Goal: Check status: Check status

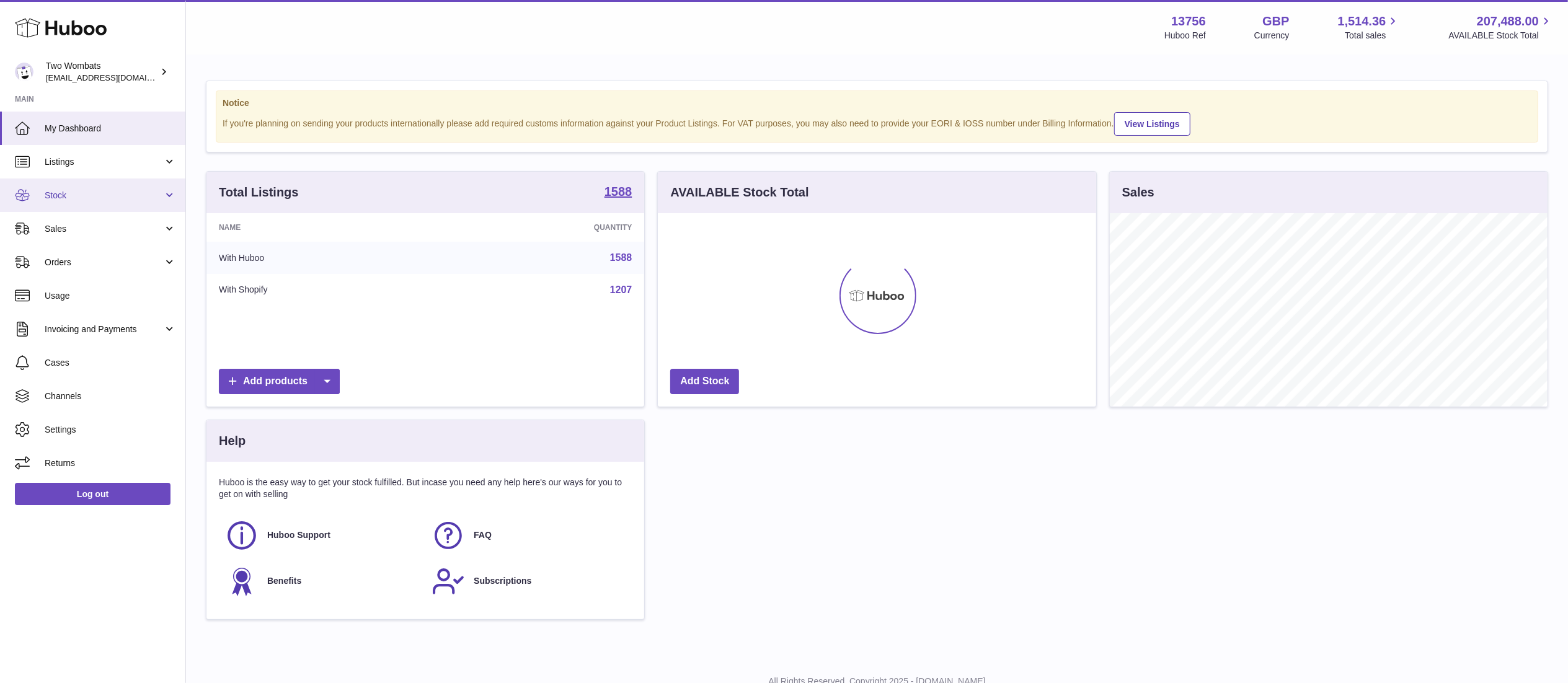
scroll to position [193, 438]
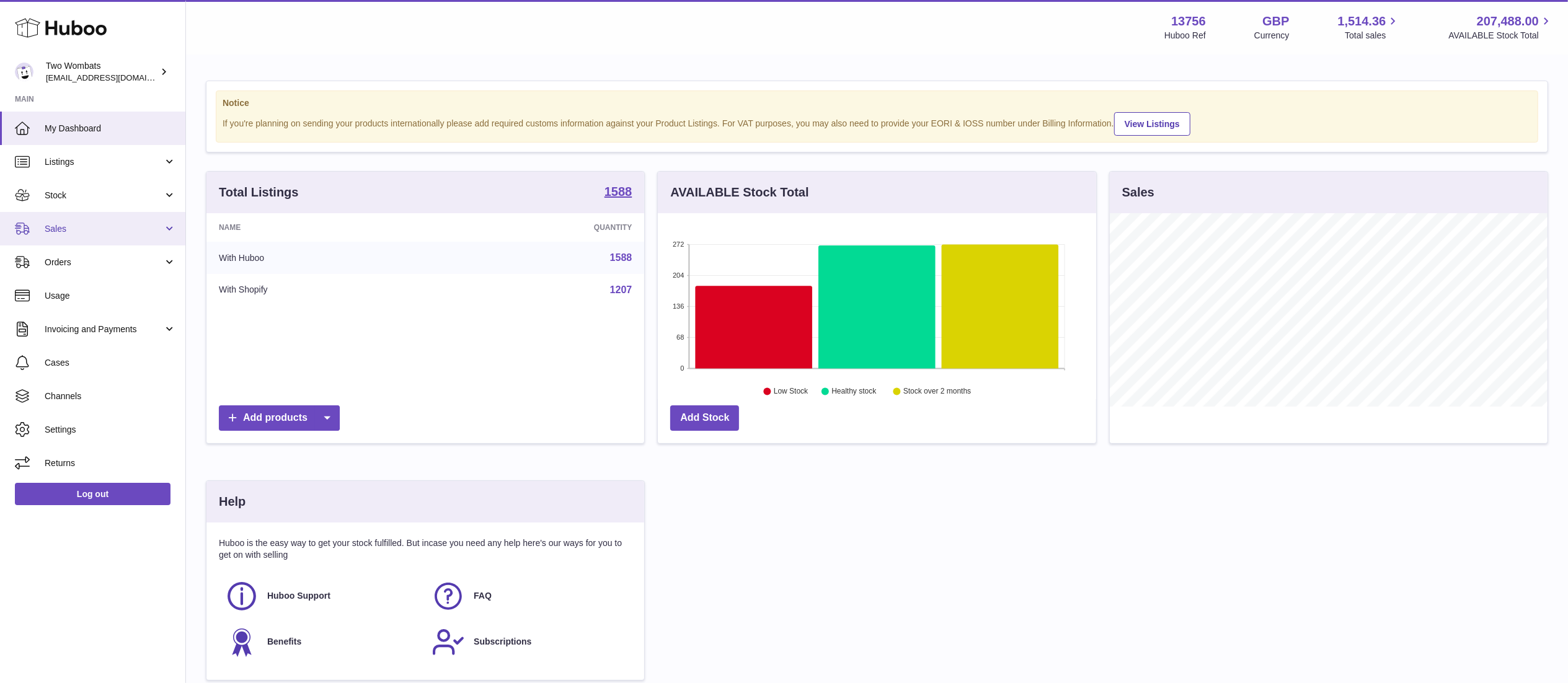
click at [112, 225] on span "Sales" at bounding box center [103, 229] width 118 height 12
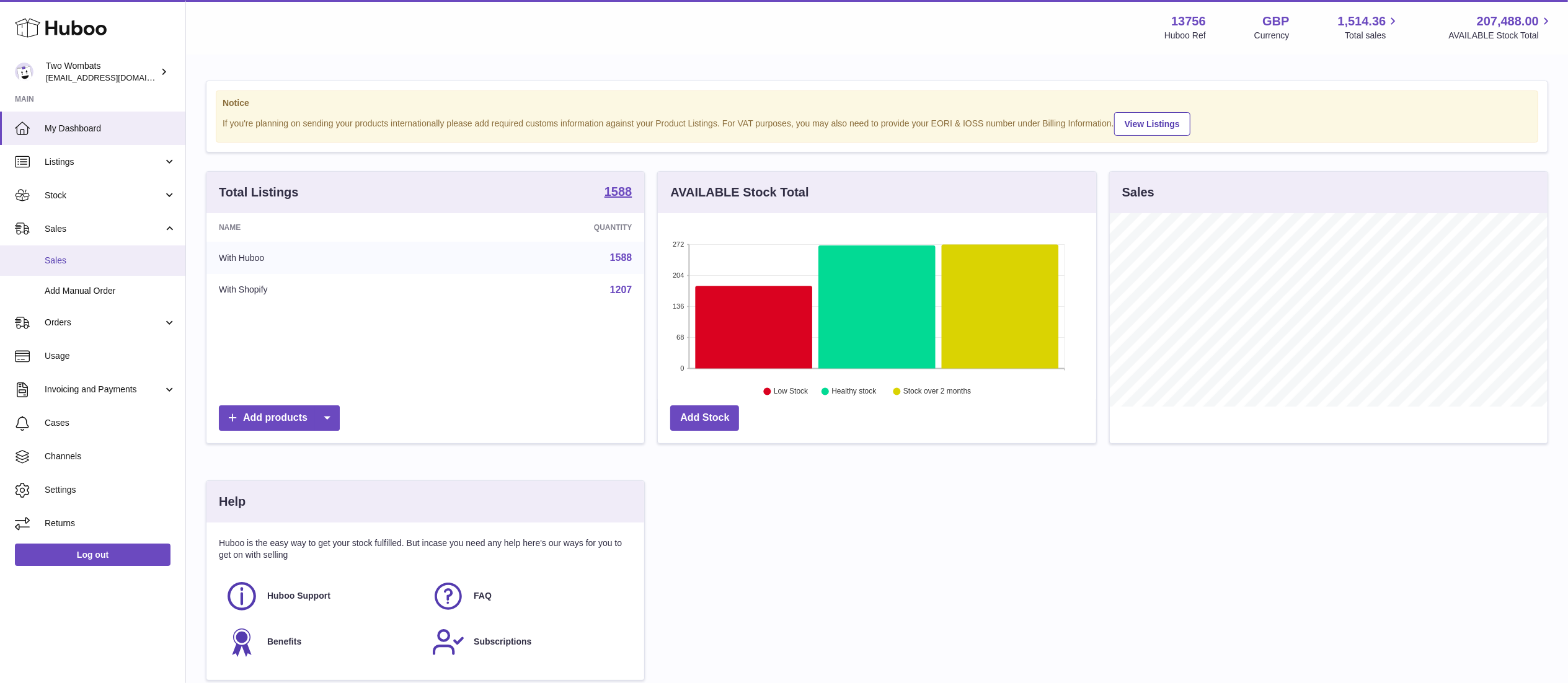
click at [110, 247] on link "Sales" at bounding box center [92, 260] width 185 height 30
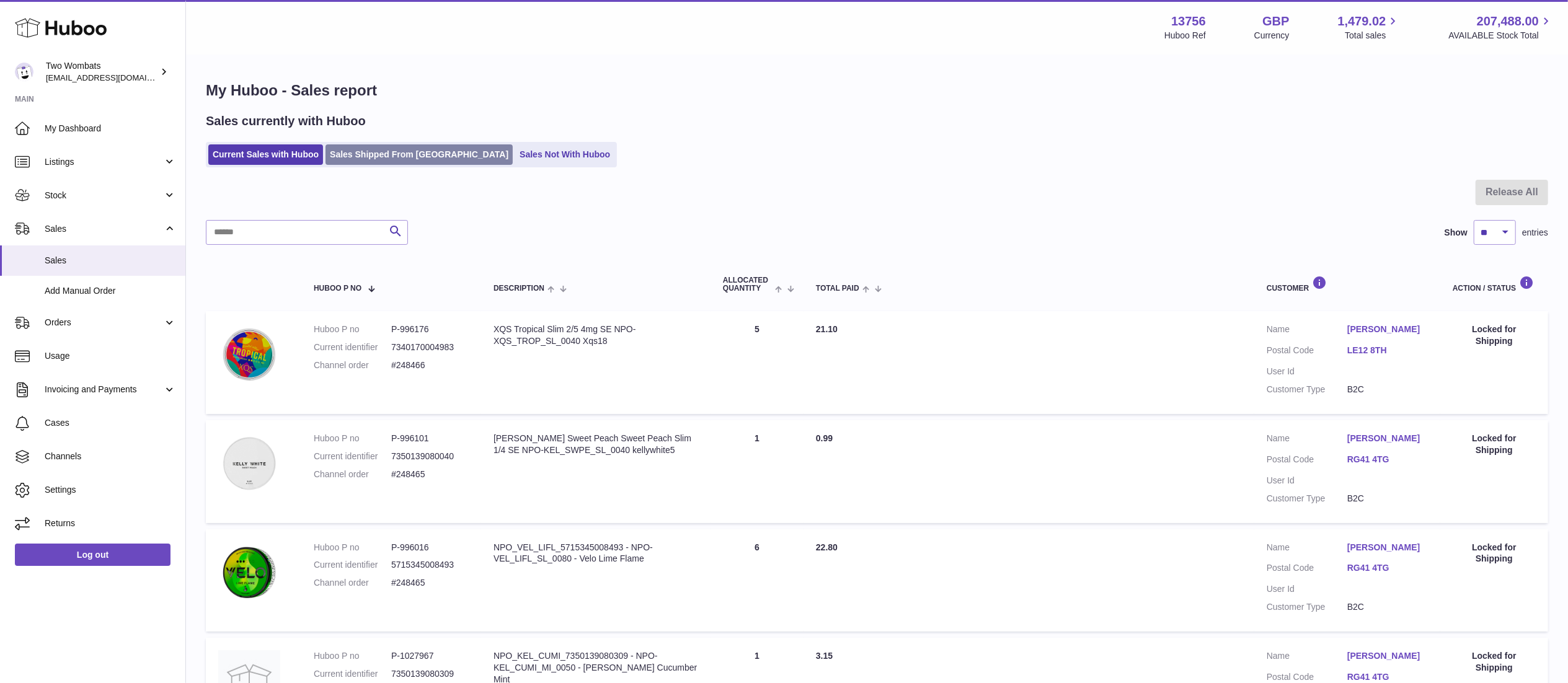
click at [424, 160] on link "Sales Shipped From [GEOGRAPHIC_DATA]" at bounding box center [419, 155] width 187 height 21
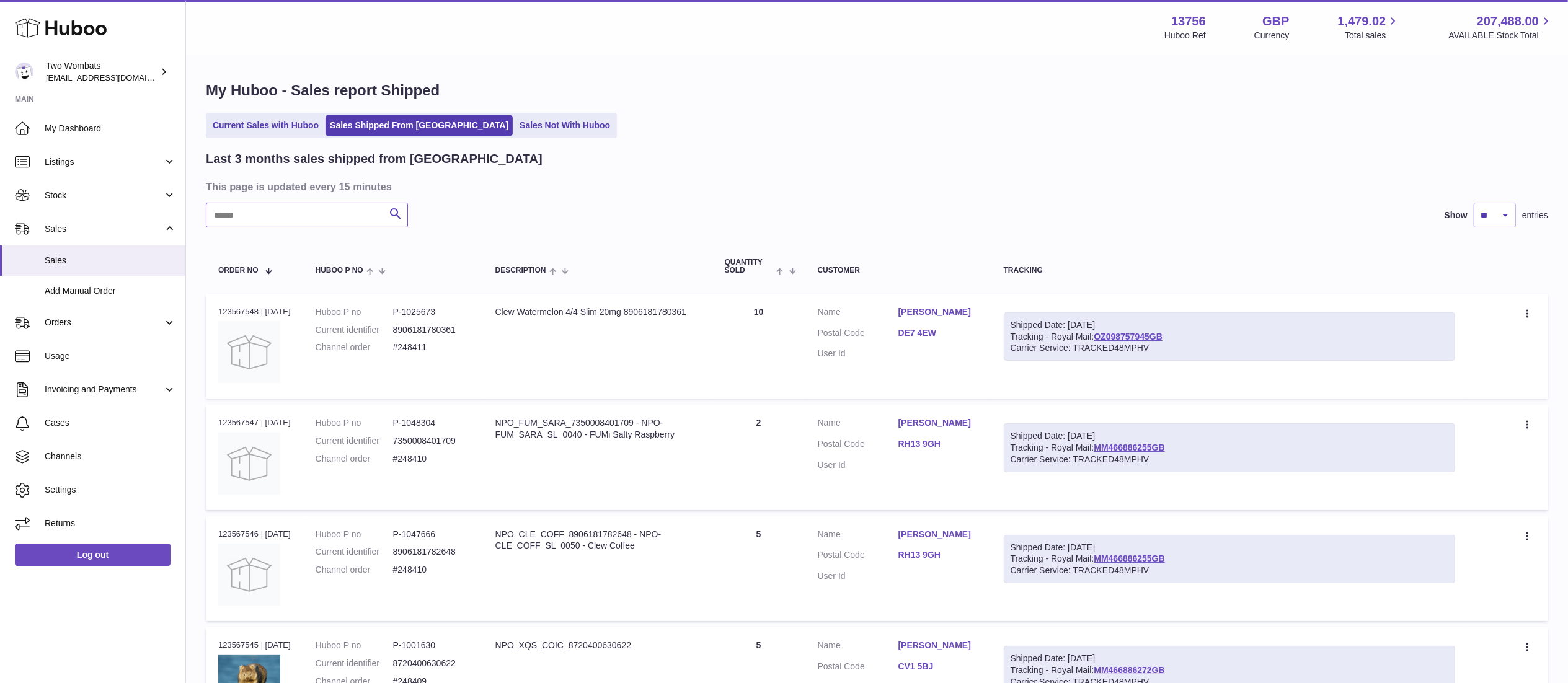
paste input "******"
type input "******"
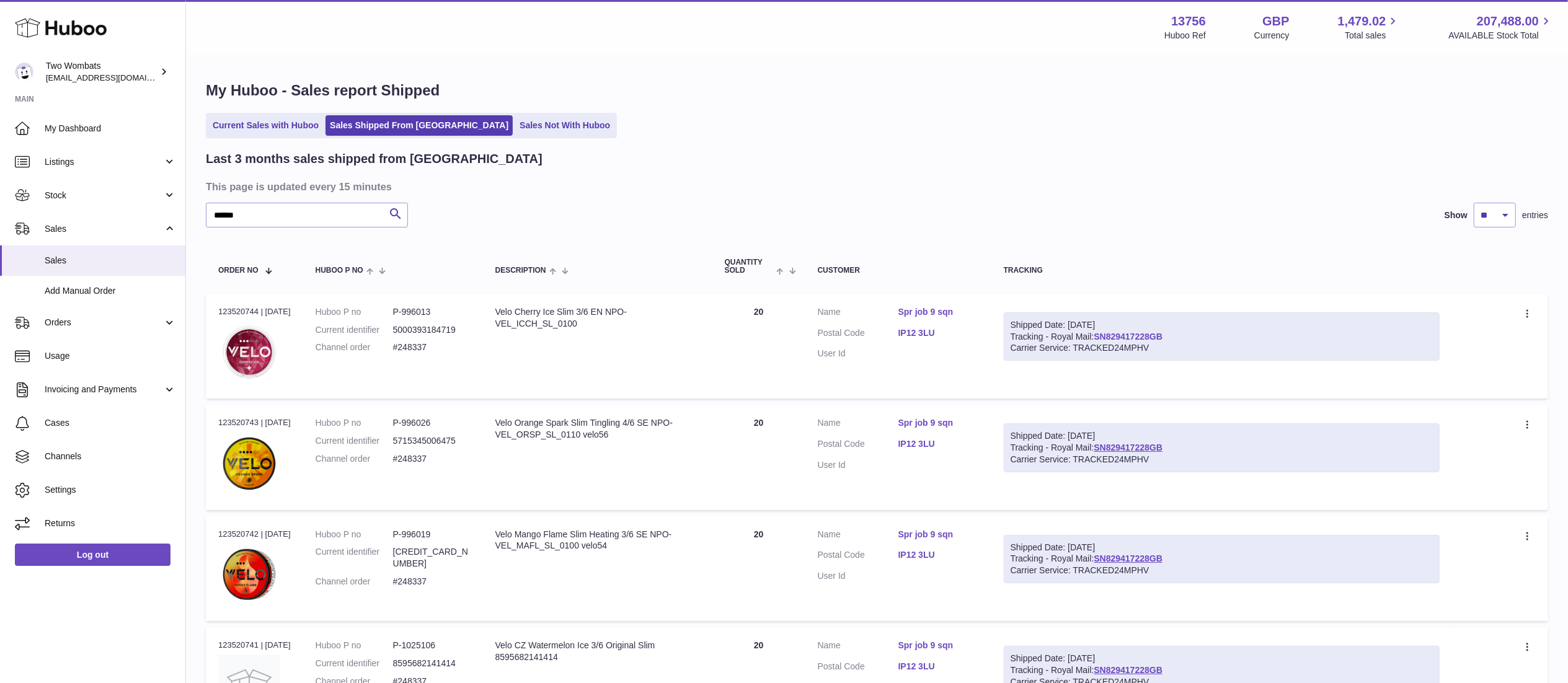
click at [1161, 331] on link "SN829417228GB" at bounding box center [1128, 336] width 69 height 10
drag, startPoint x: 1222, startPoint y: 443, endPoint x: 1114, endPoint y: 444, distance: 108.0
click at [1114, 444] on div "Shipped Date: [DATE] Tracking - Royal Mail: SN829417228GB Carrier Service: TRAC…" at bounding box center [1222, 447] width 436 height 49
copy div "SN829417228GB"
click at [251, 311] on div "Order no 123520744 | [DATE]" at bounding box center [254, 311] width 73 height 11
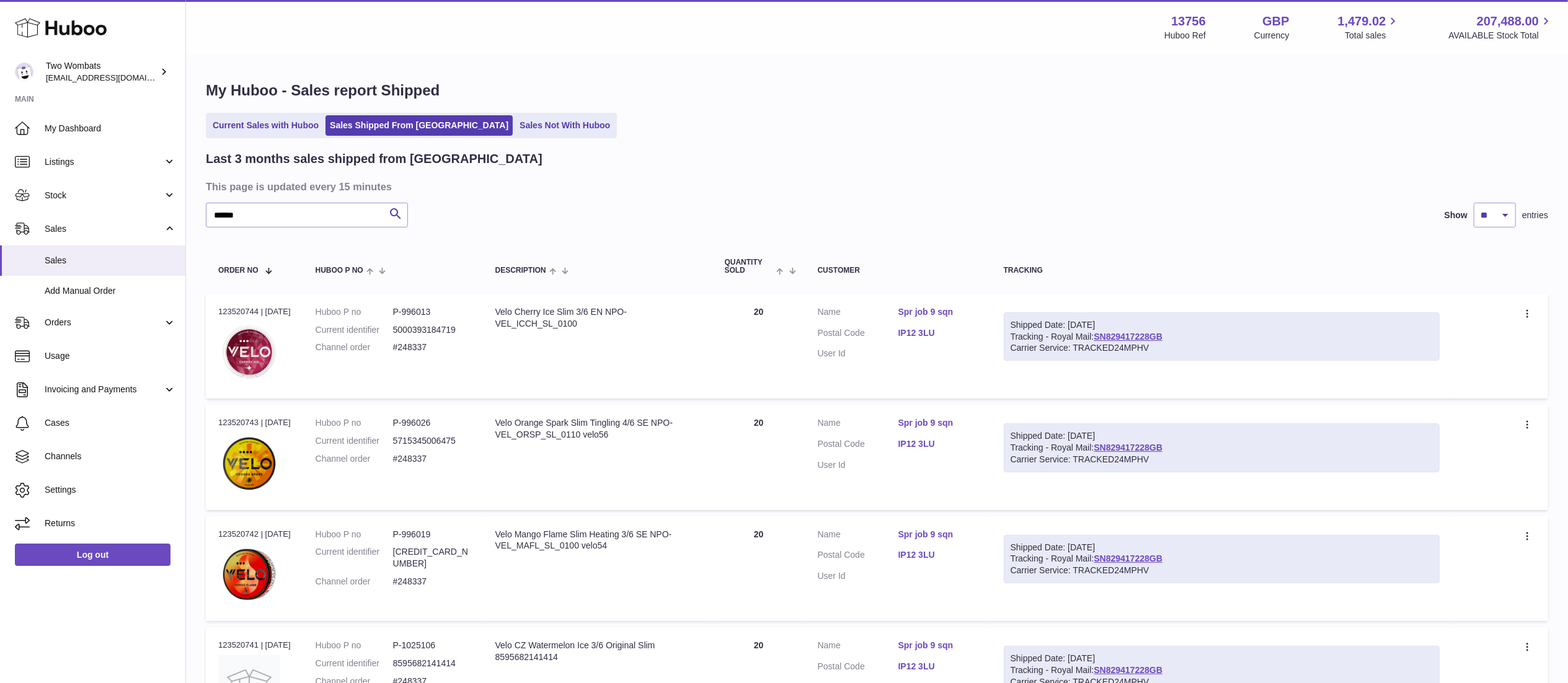
click at [251, 311] on div "Order no 123520744 | [DATE]" at bounding box center [254, 311] width 73 height 11
copy div "123520744"
